Goal: Task Accomplishment & Management: Manage account settings

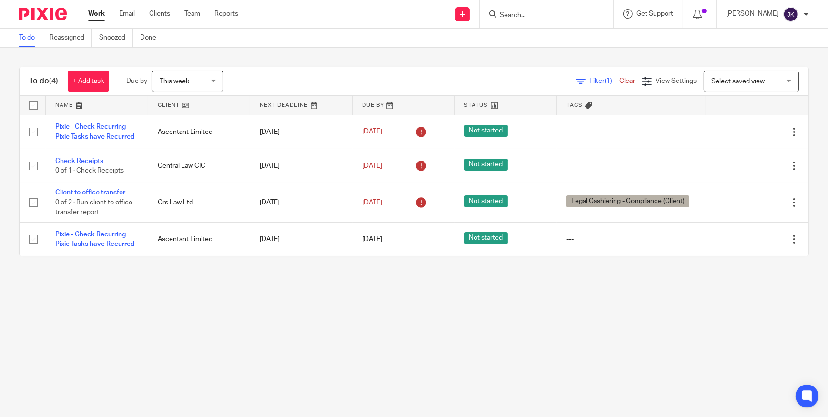
drag, startPoint x: 0, startPoint y: 0, endPoint x: 523, endPoint y: 21, distance: 523.1
click at [523, 21] on div at bounding box center [546, 14] width 133 height 28
click at [520, 22] on div at bounding box center [546, 14] width 133 height 28
click at [521, 18] on input "Search" at bounding box center [542, 15] width 86 height 9
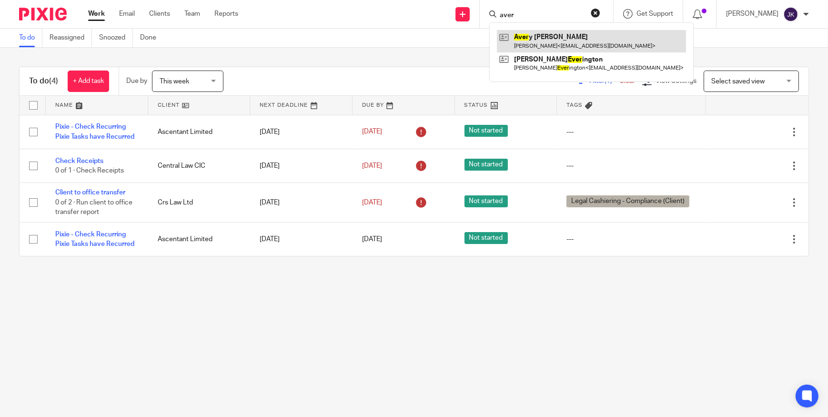
type input "aver"
drag, startPoint x: 529, startPoint y: 40, endPoint x: 534, endPoint y: 38, distance: 5.0
click at [529, 40] on link at bounding box center [591, 41] width 189 height 22
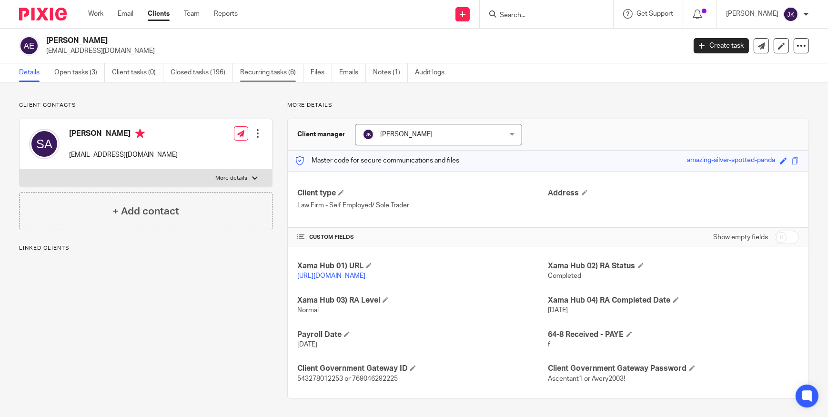
click at [254, 69] on link "Recurring tasks (6)" at bounding box center [271, 72] width 63 height 19
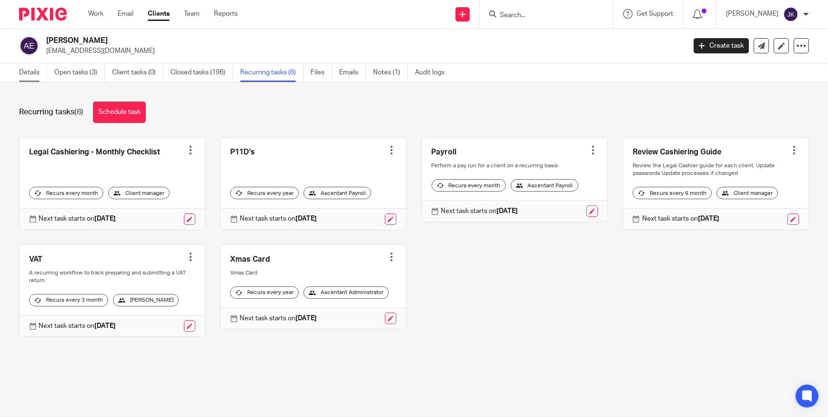
click at [30, 72] on link "Details" at bounding box center [33, 72] width 28 height 19
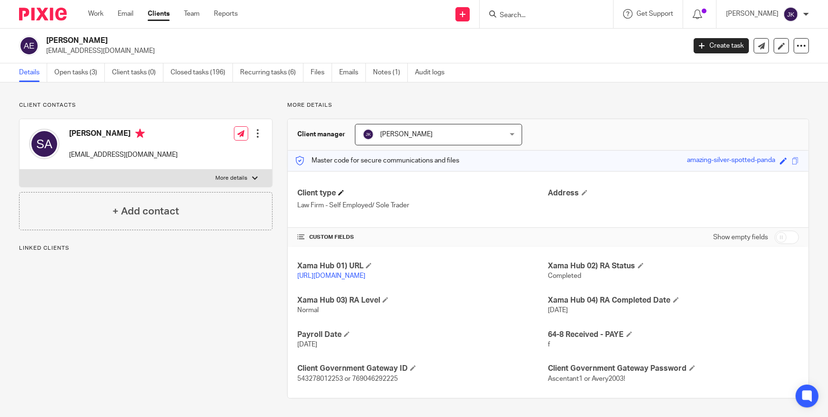
scroll to position [10, 0]
click at [97, 66] on link "Open tasks (3)" at bounding box center [79, 72] width 51 height 19
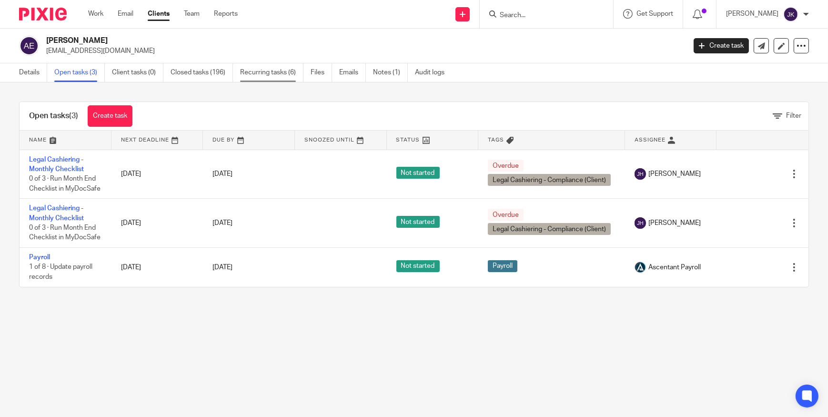
click at [298, 75] on link "Recurring tasks (6)" at bounding box center [271, 72] width 63 height 19
click at [322, 72] on link "Files" at bounding box center [321, 72] width 21 height 19
click at [386, 67] on link "Notes (1)" at bounding box center [390, 72] width 35 height 19
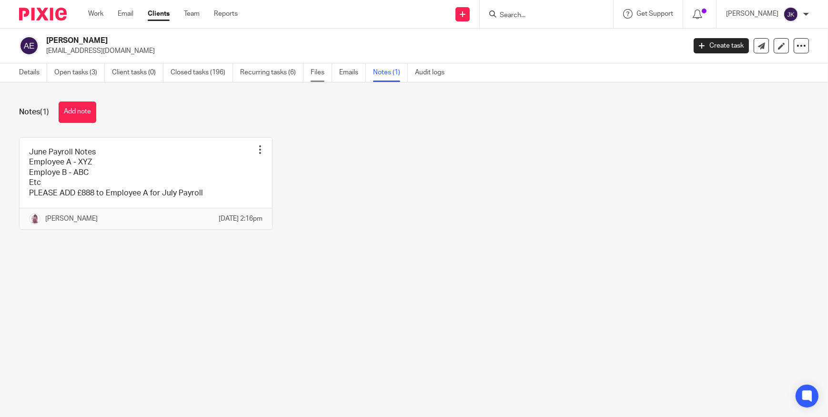
click at [320, 66] on link "Files" at bounding box center [321, 72] width 21 height 19
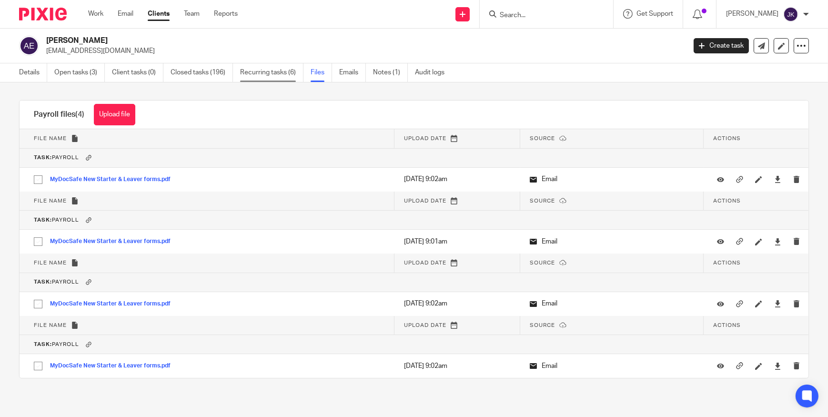
scroll to position [5, 0]
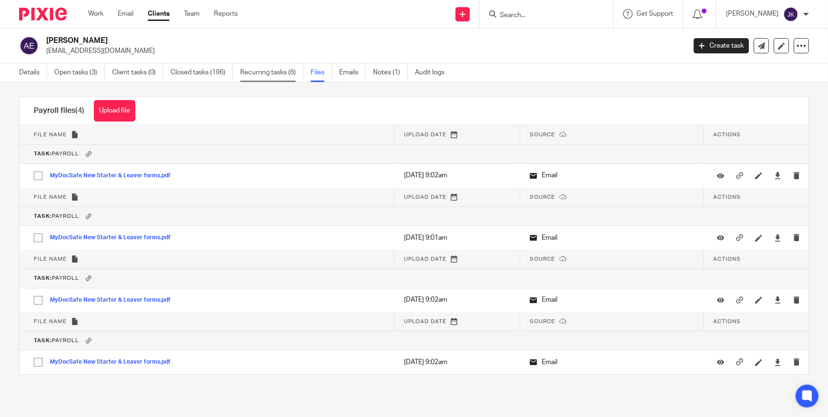
click at [248, 71] on link "Recurring tasks (6)" at bounding box center [271, 72] width 63 height 19
